Goal: Information Seeking & Learning: Learn about a topic

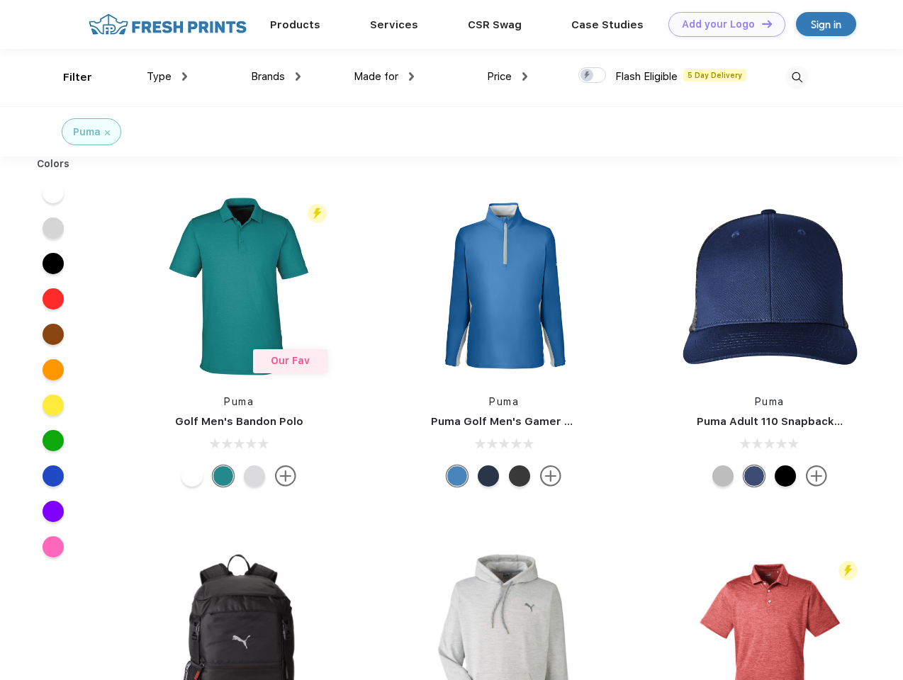
click at [722, 24] on link "Add your Logo Design Tool" at bounding box center [726, 24] width 117 height 25
click at [0, 0] on div "Design Tool" at bounding box center [0, 0] width 0 height 0
click at [761, 23] on link "Add your Logo Design Tool" at bounding box center [726, 24] width 117 height 25
click at [68, 77] on div "Filter" at bounding box center [77, 77] width 29 height 16
click at [167, 77] on span "Type" at bounding box center [159, 76] width 25 height 13
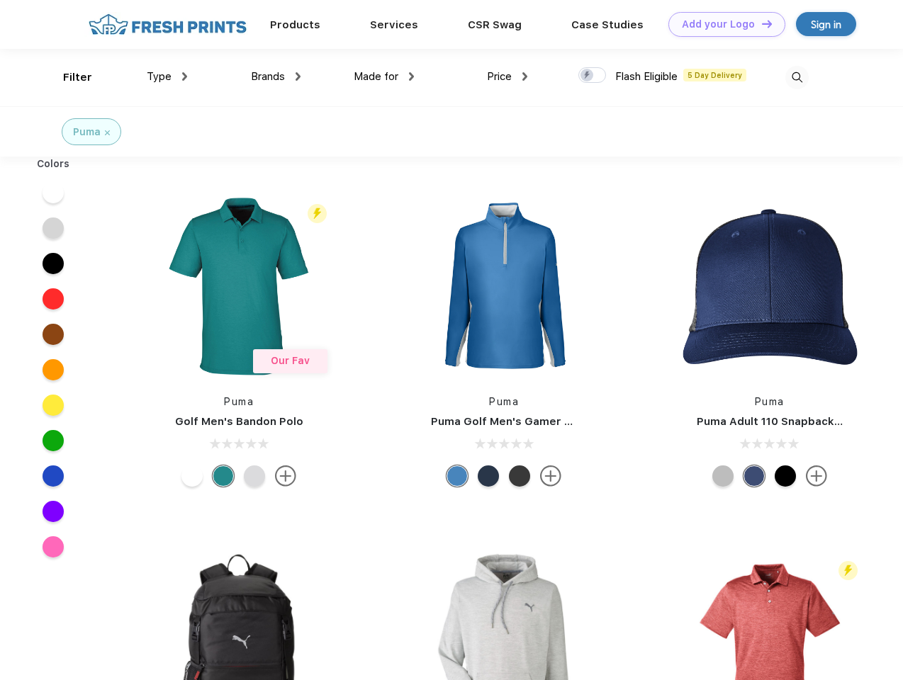
click at [276, 77] on span "Brands" at bounding box center [268, 76] width 34 height 13
click at [384, 77] on span "Made for" at bounding box center [376, 76] width 45 height 13
click at [508, 77] on span "Price" at bounding box center [499, 76] width 25 height 13
click at [593, 76] on div at bounding box center [592, 75] width 28 height 16
click at [588, 76] on input "checkbox" at bounding box center [582, 71] width 9 height 9
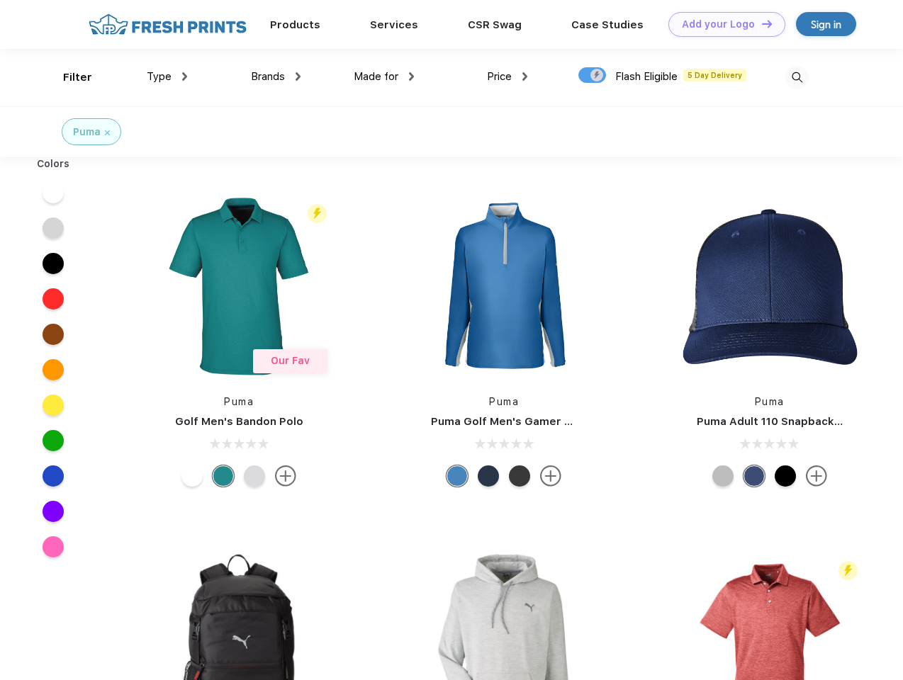
click at [797, 77] on img at bounding box center [796, 77] width 23 height 23
